Goal: Information Seeking & Learning: Check status

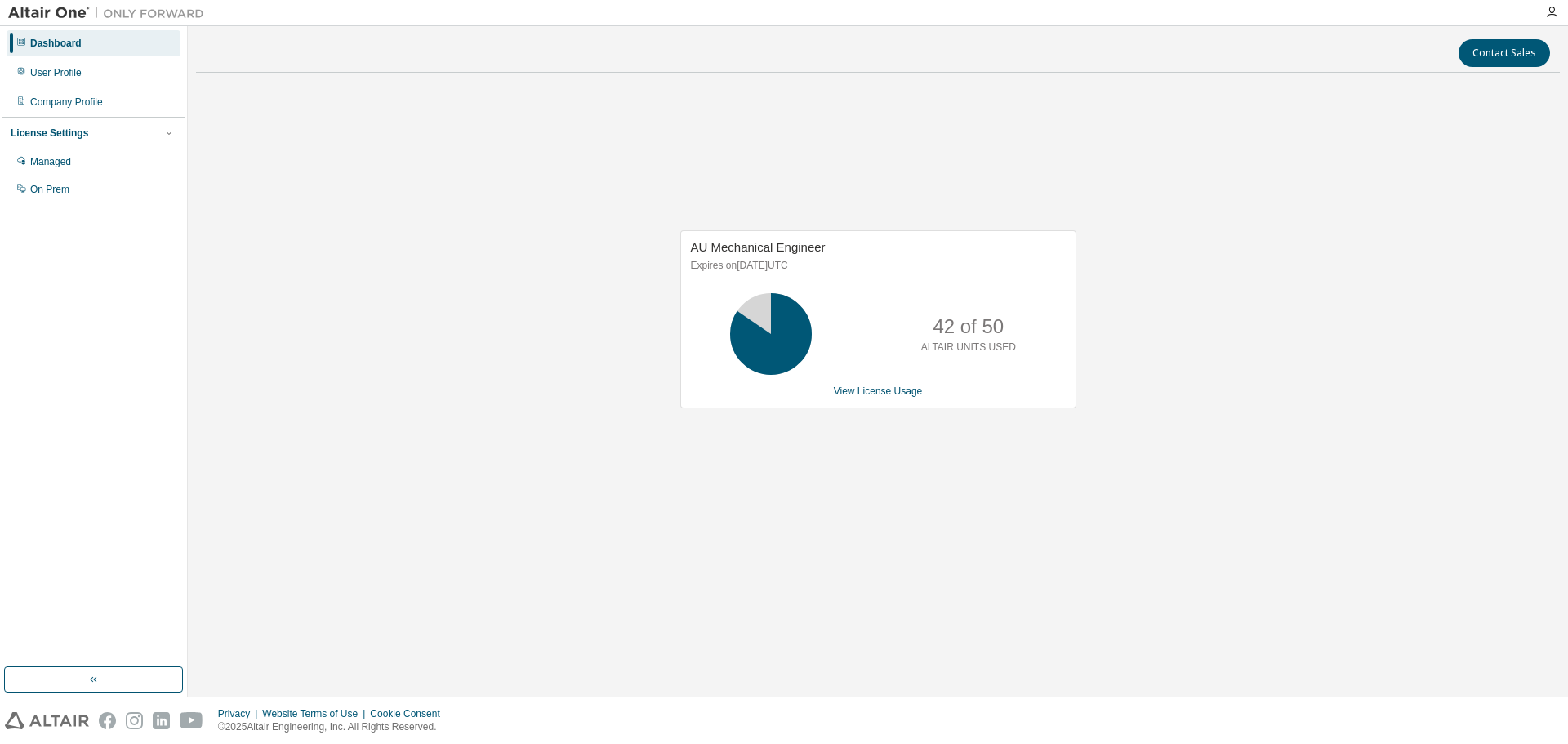
click at [863, 397] on div "AU Mechanical Engineer Expires on [DATE] UTC 42 of 50 ALTAIR UNITS USED View Li…" at bounding box center [879, 319] width 396 height 178
click at [868, 390] on link "View License Usage" at bounding box center [878, 392] width 89 height 12
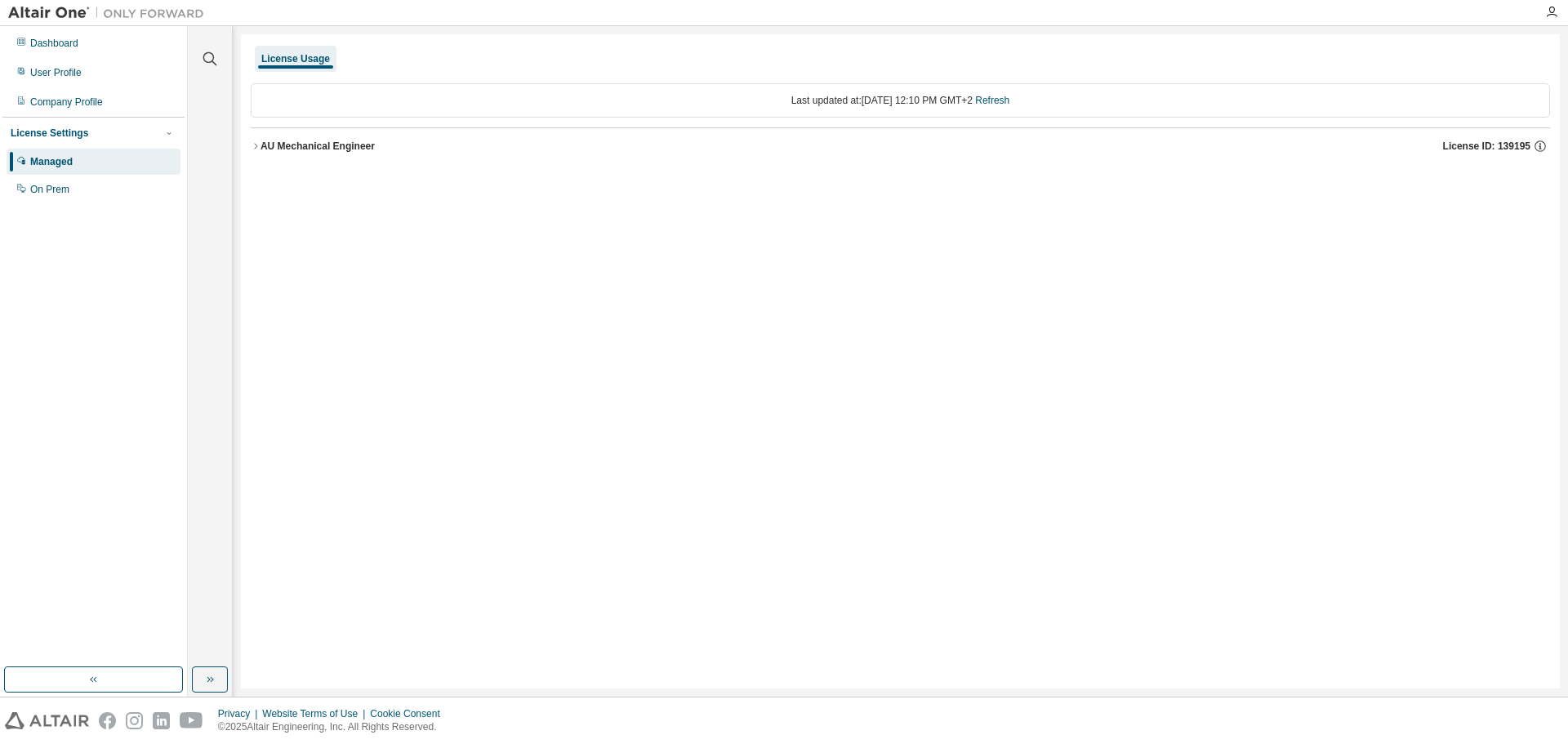
click at [263, 150] on div "AU Mechanical Engineer" at bounding box center [317, 146] width 115 height 13
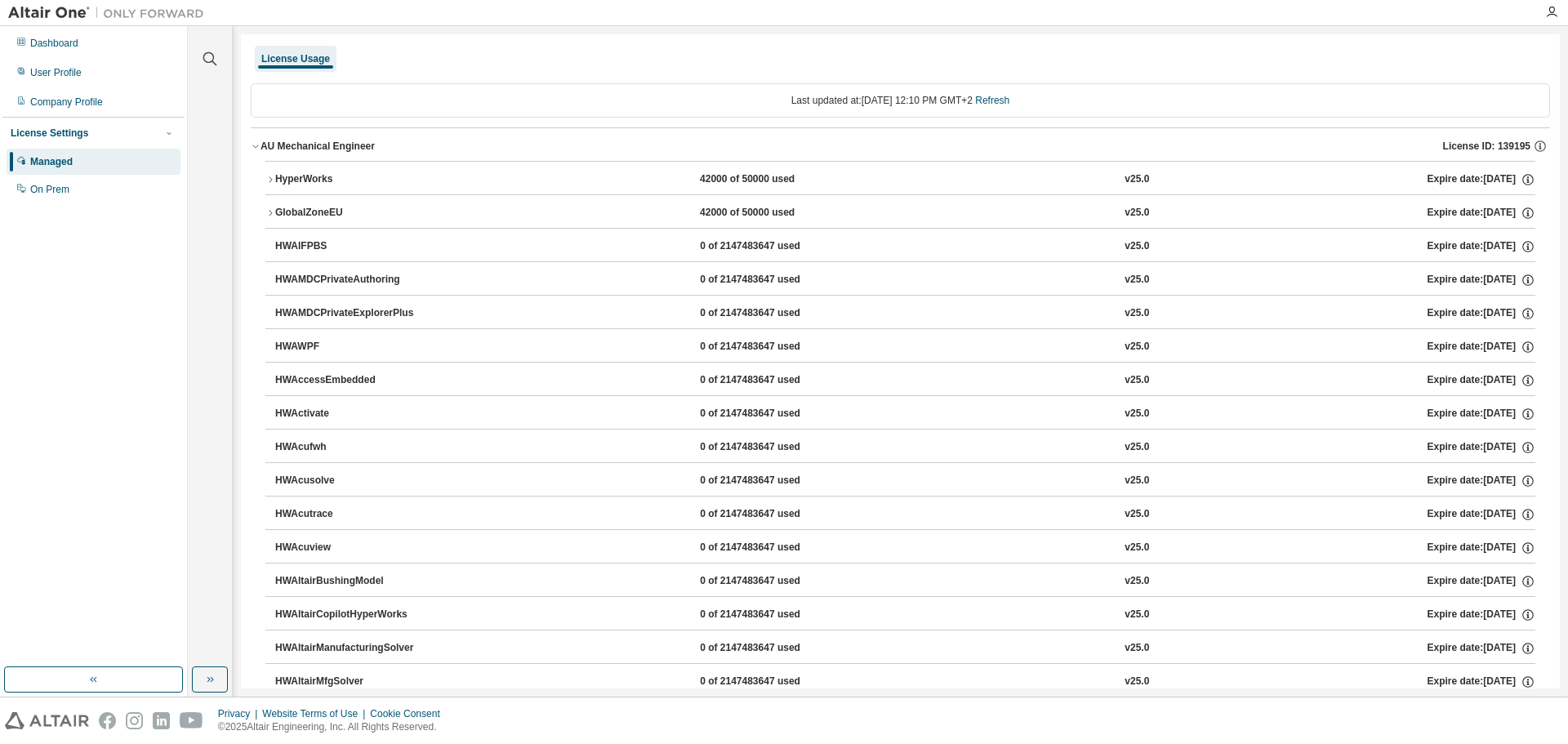
click at [274, 169] on button "HyperWorks 42000 of 50000 used v25.0 Expire date: [DATE]" at bounding box center [900, 179] width 1270 height 36
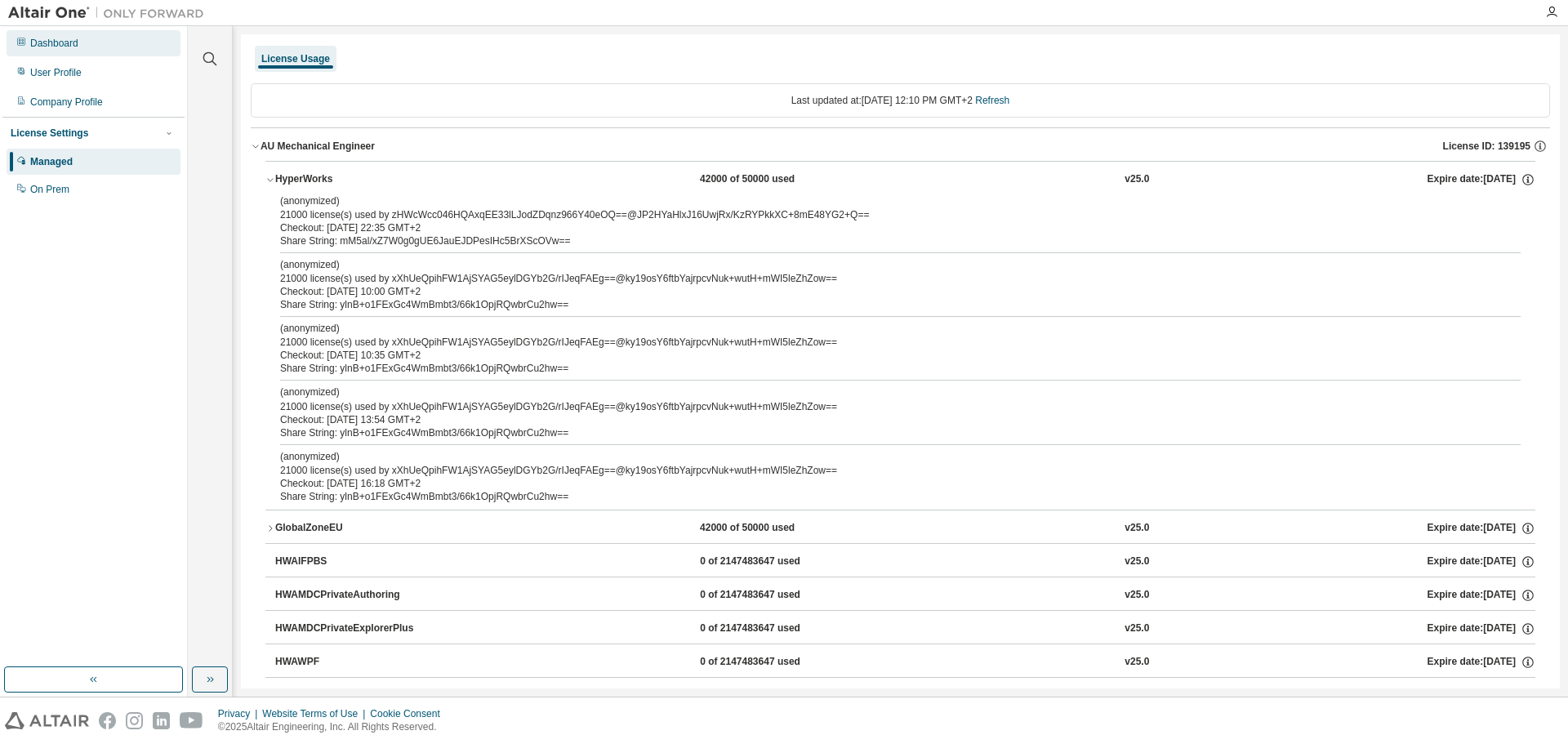
click at [59, 42] on div "Dashboard" at bounding box center [54, 43] width 48 height 13
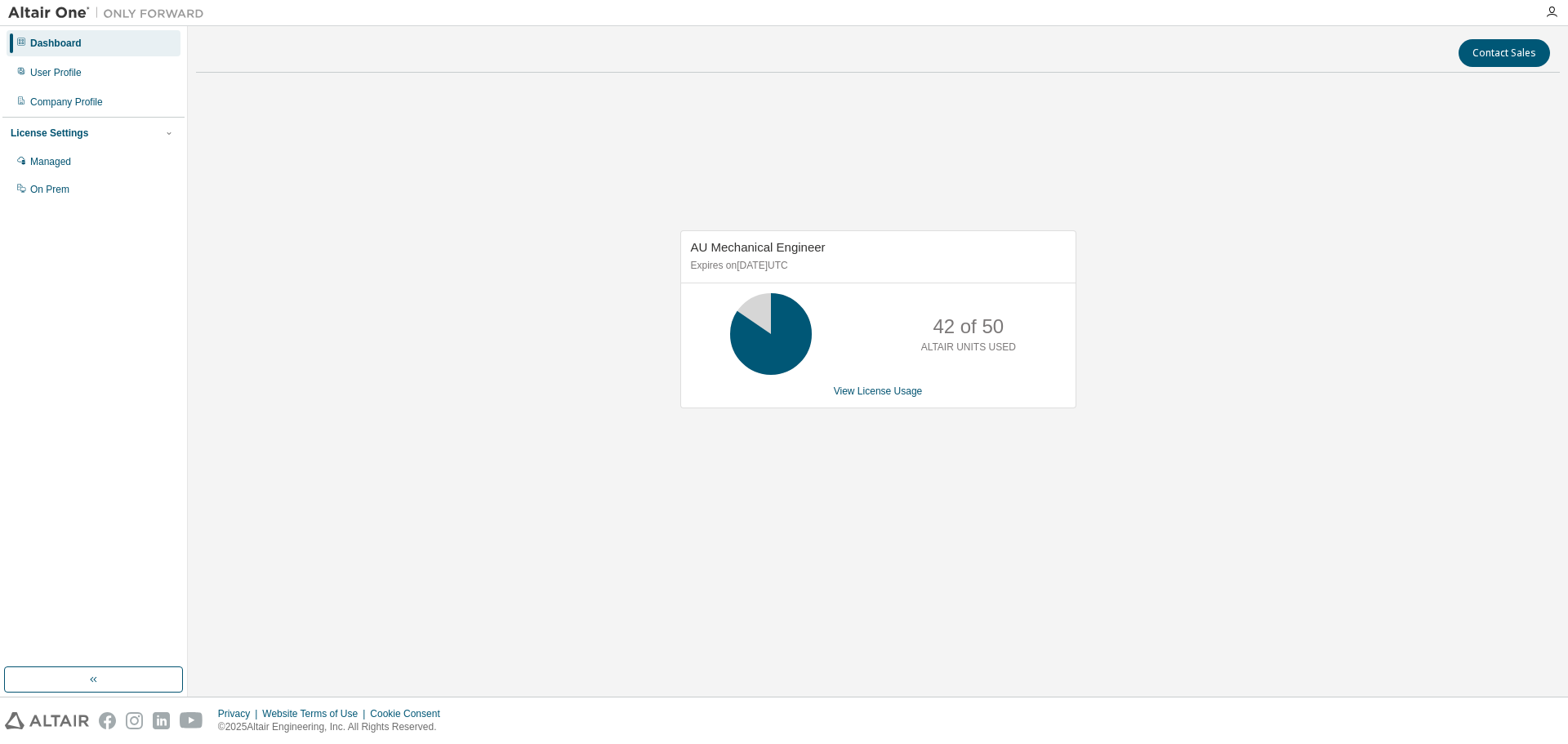
click at [881, 395] on link "View License Usage" at bounding box center [878, 392] width 89 height 12
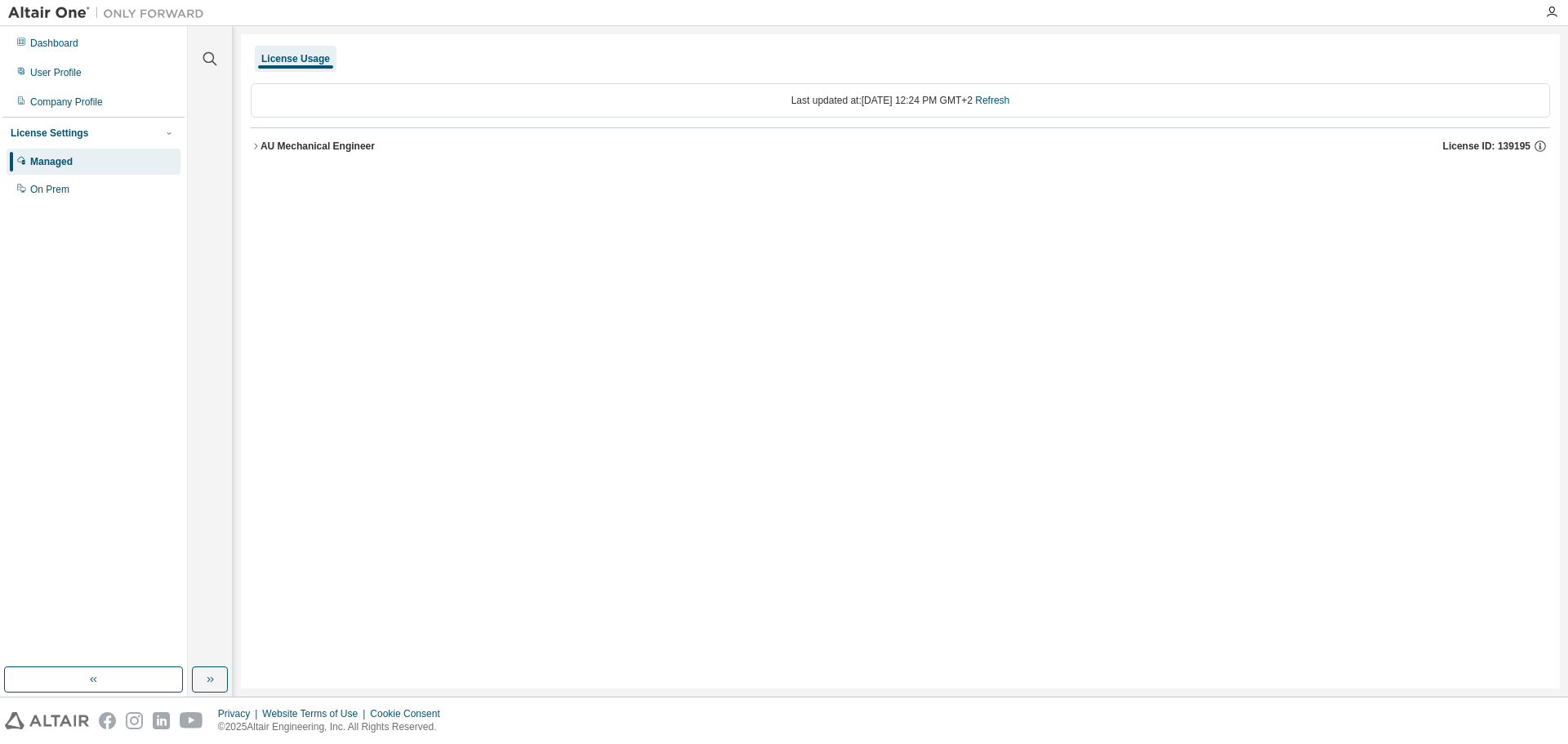
click at [296, 143] on div "AU Mechanical Engineer" at bounding box center [317, 146] width 115 height 13
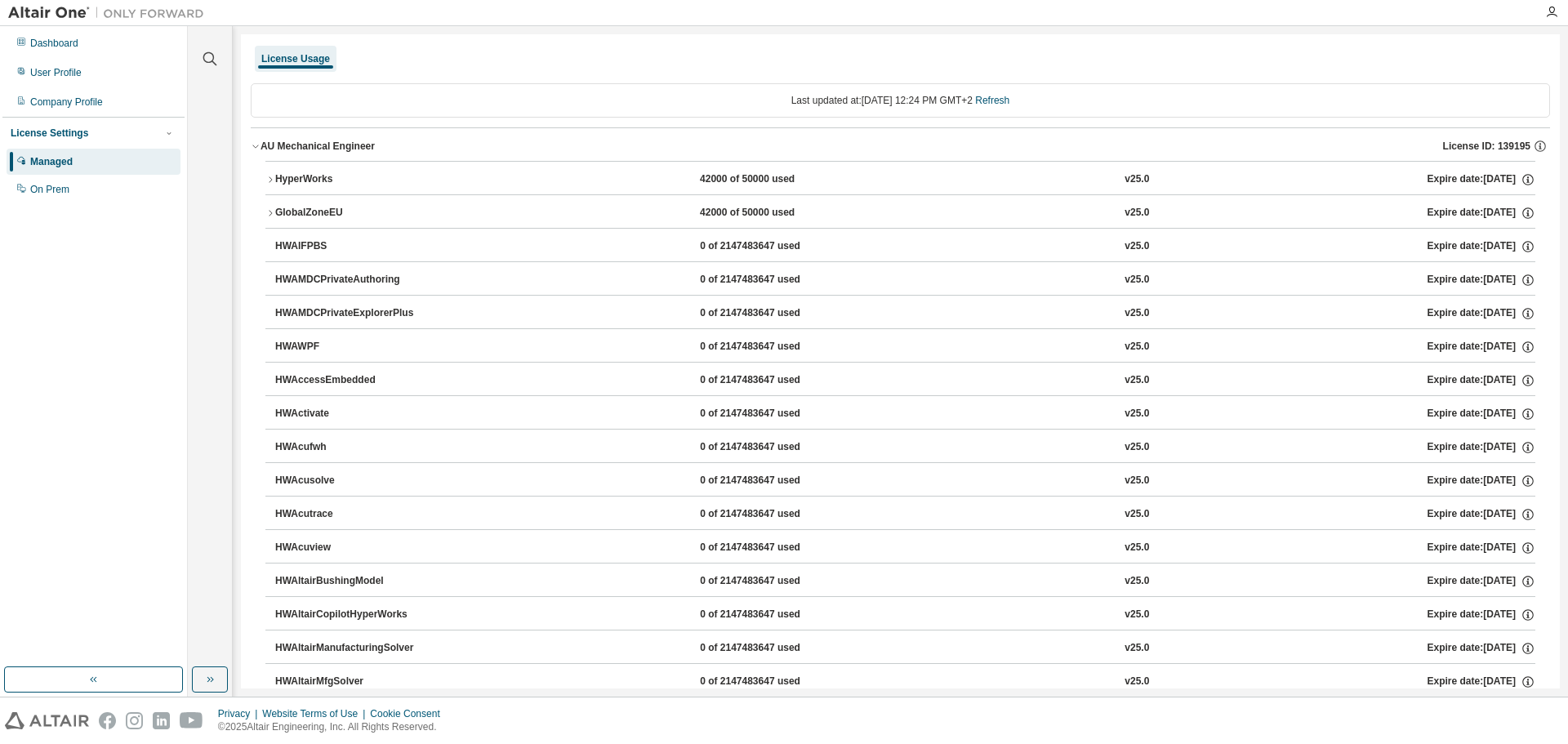
click at [299, 168] on button "HyperWorks 42000 of 50000 used v25.0 Expire date: [DATE]" at bounding box center [900, 179] width 1270 height 36
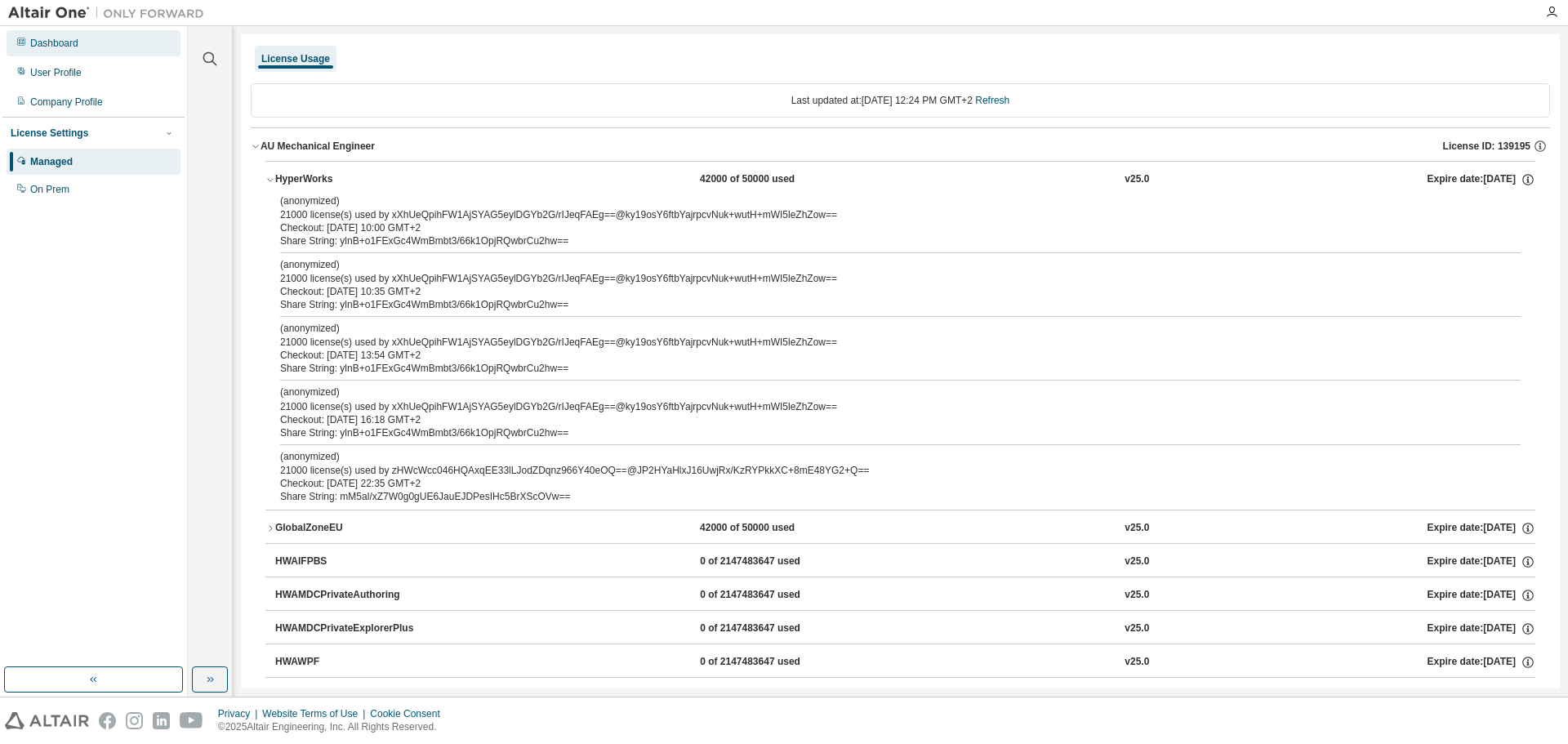
click at [64, 45] on div "Dashboard" at bounding box center [54, 43] width 48 height 13
